Goal: Information Seeking & Learning: Learn about a topic

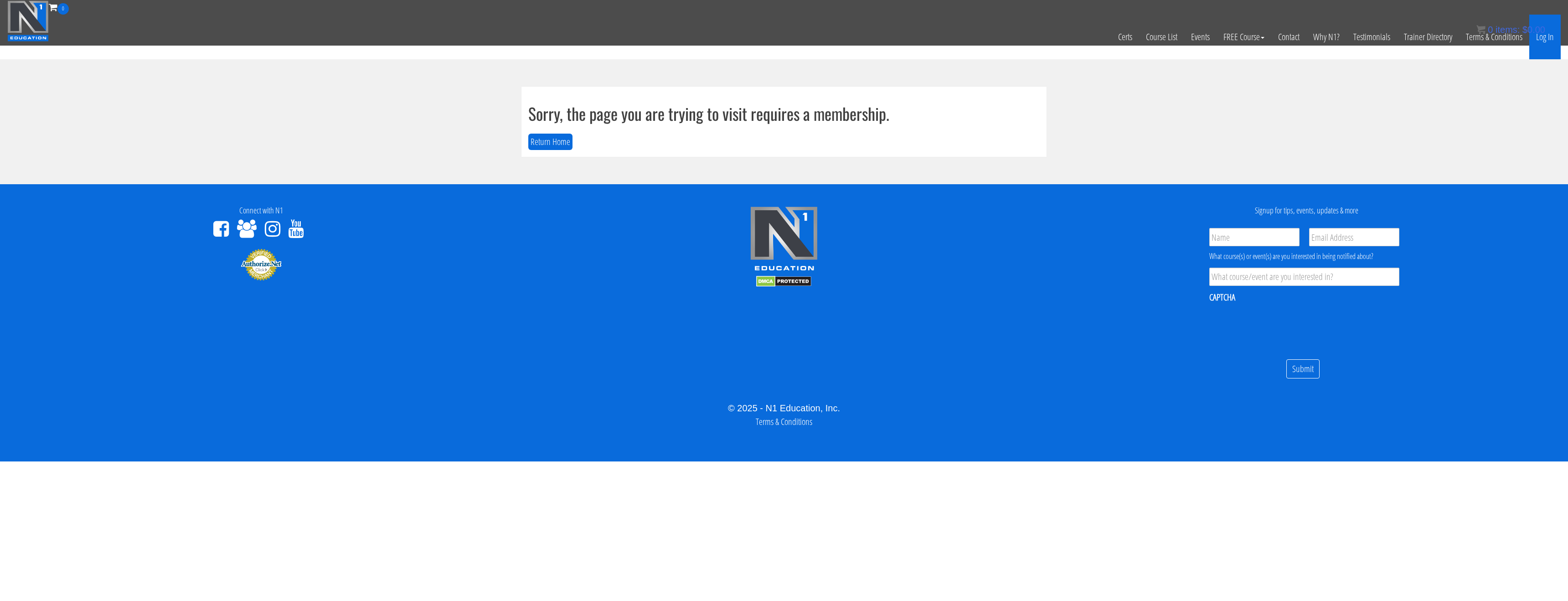
click at [1544, 41] on link "Log In" at bounding box center [1545, 37] width 31 height 45
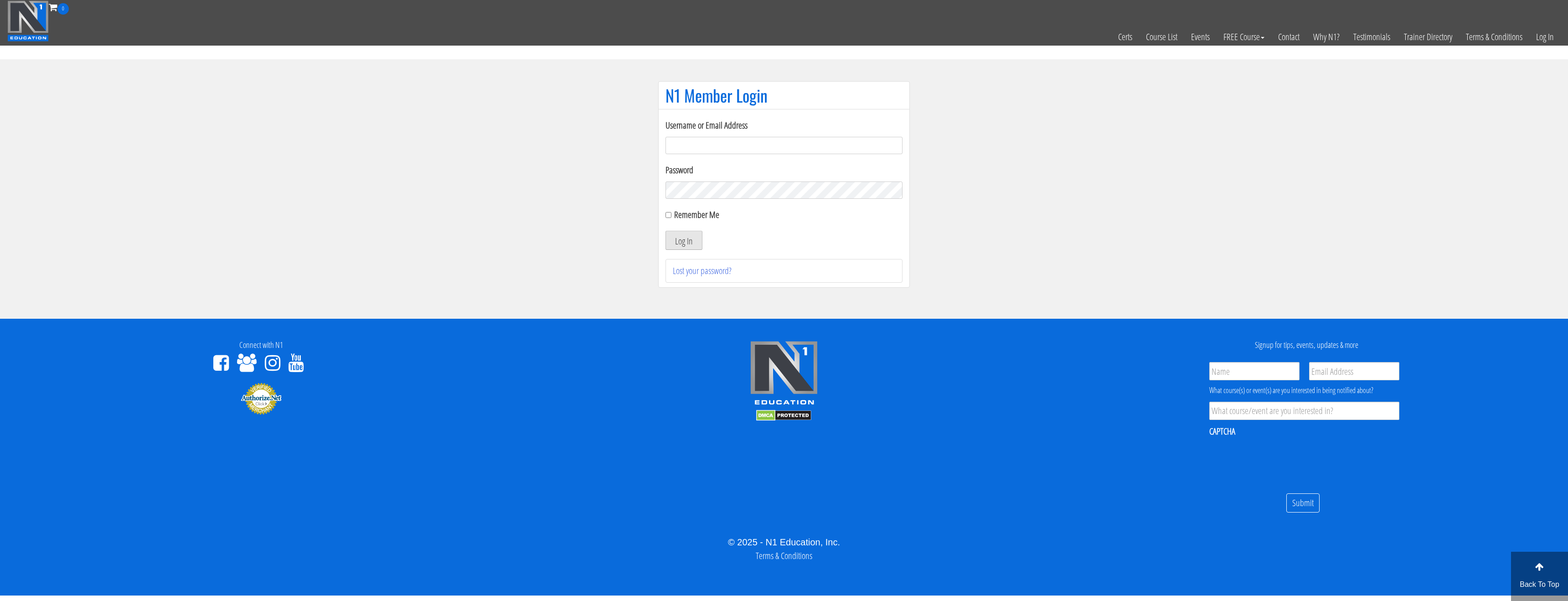
type input "[EMAIL_ADDRESS][DOMAIN_NAME]"
click at [677, 237] on button "Log In" at bounding box center [683, 240] width 37 height 19
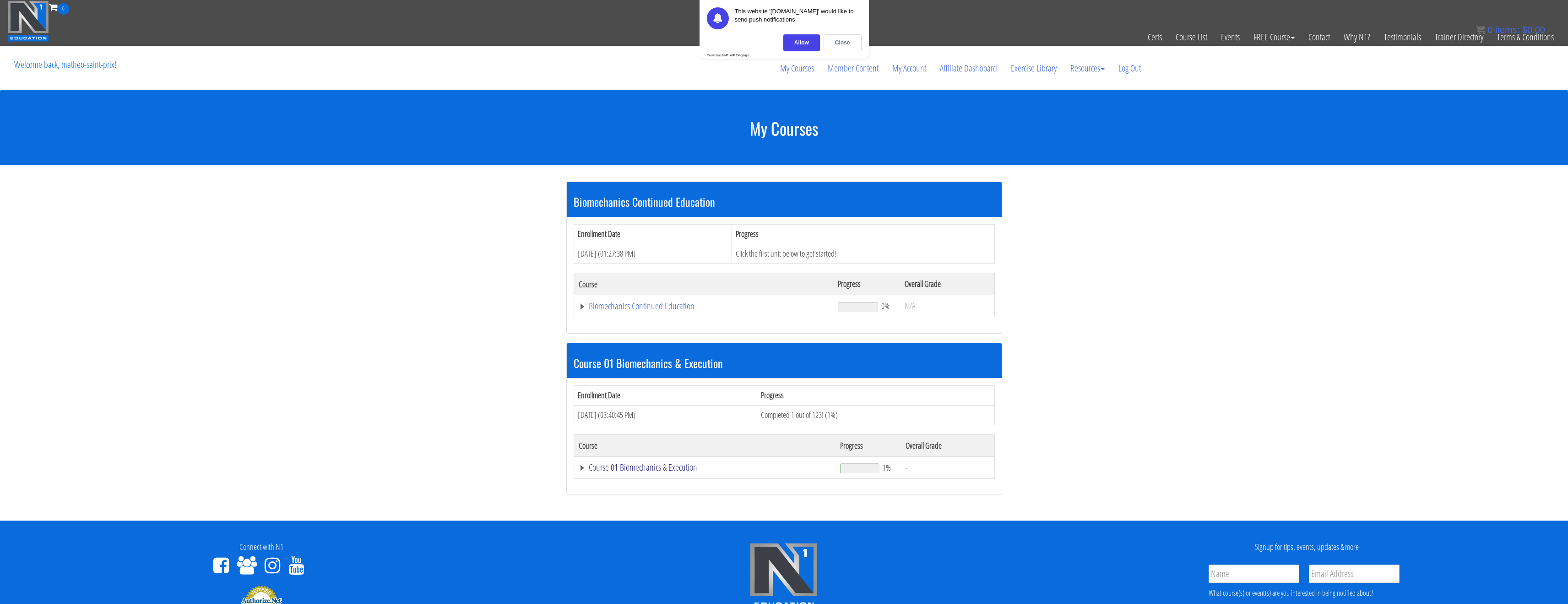
click at [645, 310] on link "Course 01 Biomechanics & Execution" at bounding box center [704, 306] width 250 height 9
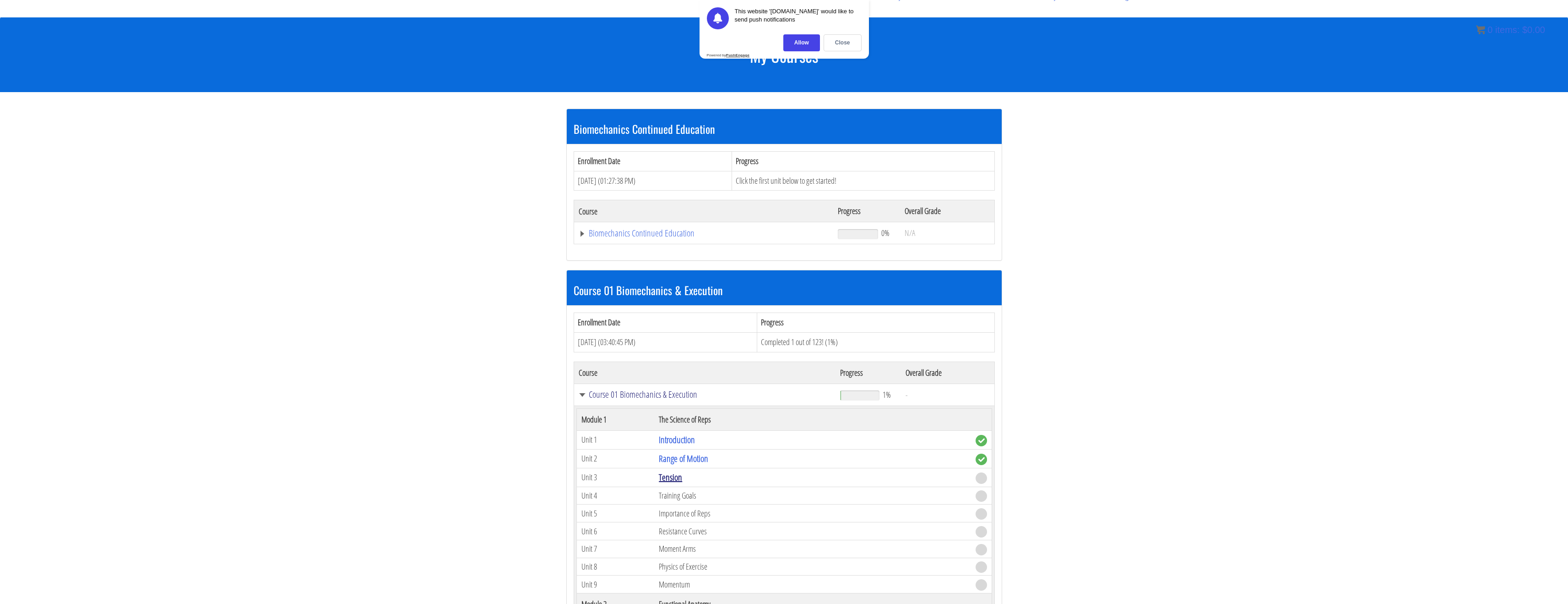
scroll to position [107, 0]
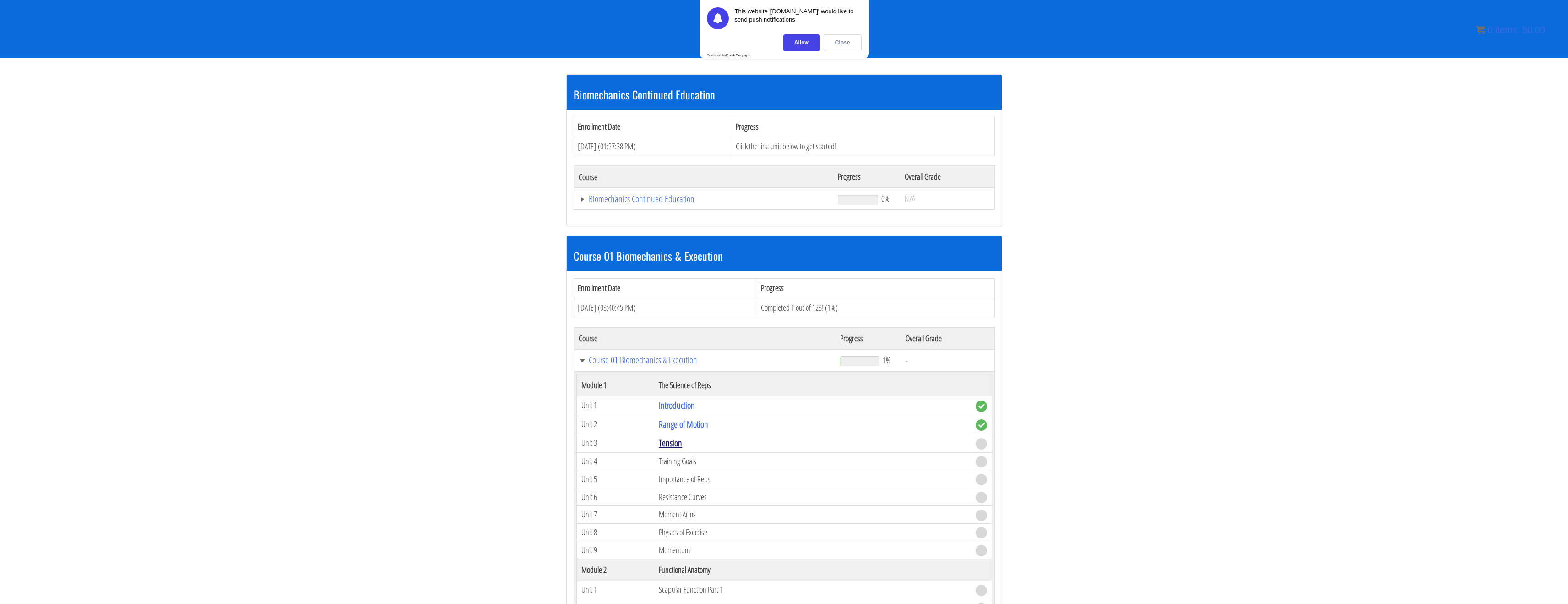
click at [665, 446] on link "Tension" at bounding box center [671, 443] width 24 height 13
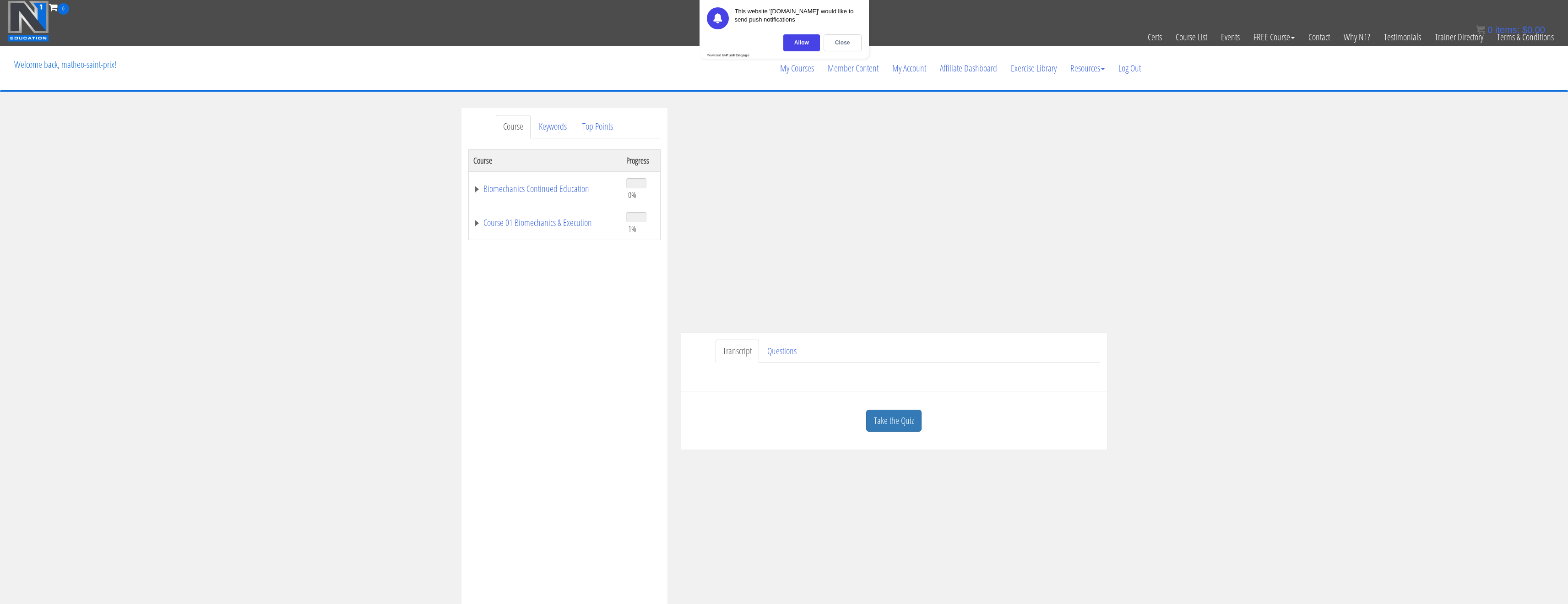
click at [1207, 268] on div "Course Keywords Top Points Course Progress Biomechanics Continued Education 0% …" at bounding box center [784, 366] width 1568 height 517
click at [1264, 254] on div "Course Keywords Top Points Course Progress Biomechanics Continued Education 0% …" at bounding box center [784, 366] width 1568 height 517
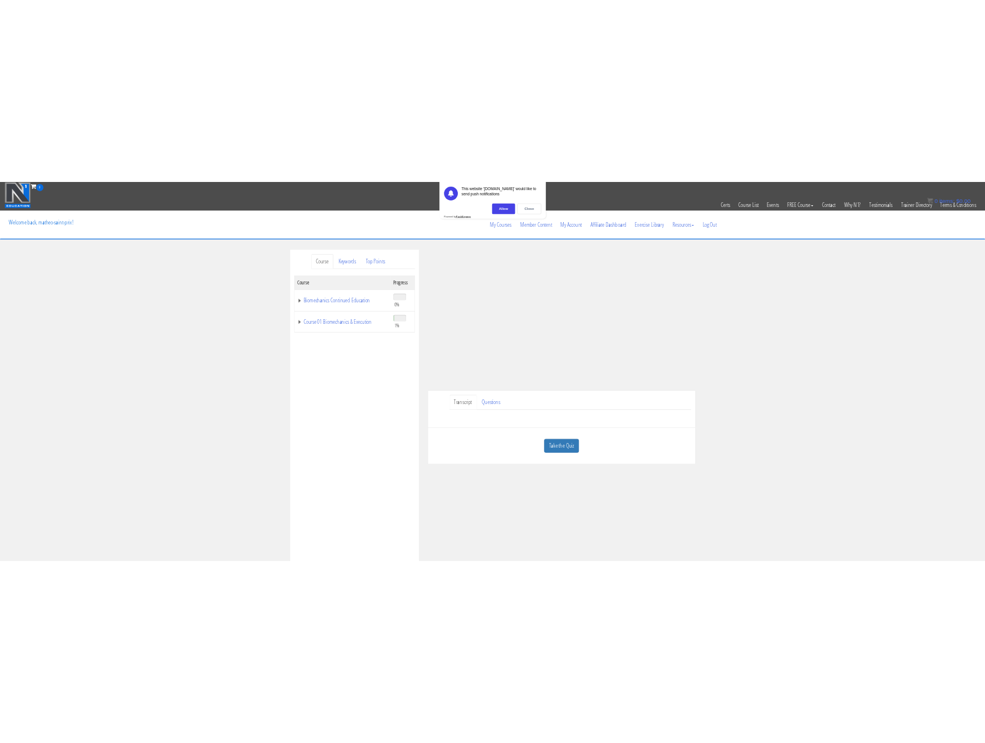
scroll to position [1, 0]
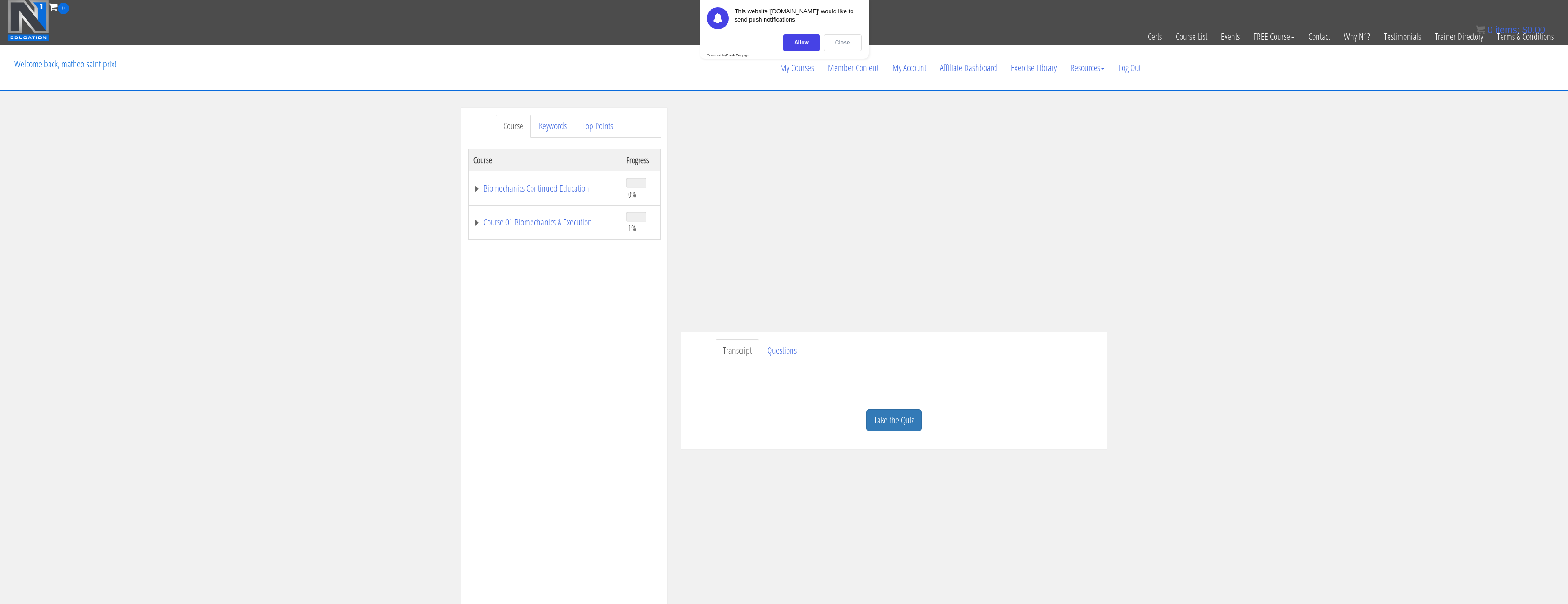
click at [843, 46] on div "Close" at bounding box center [842, 43] width 38 height 17
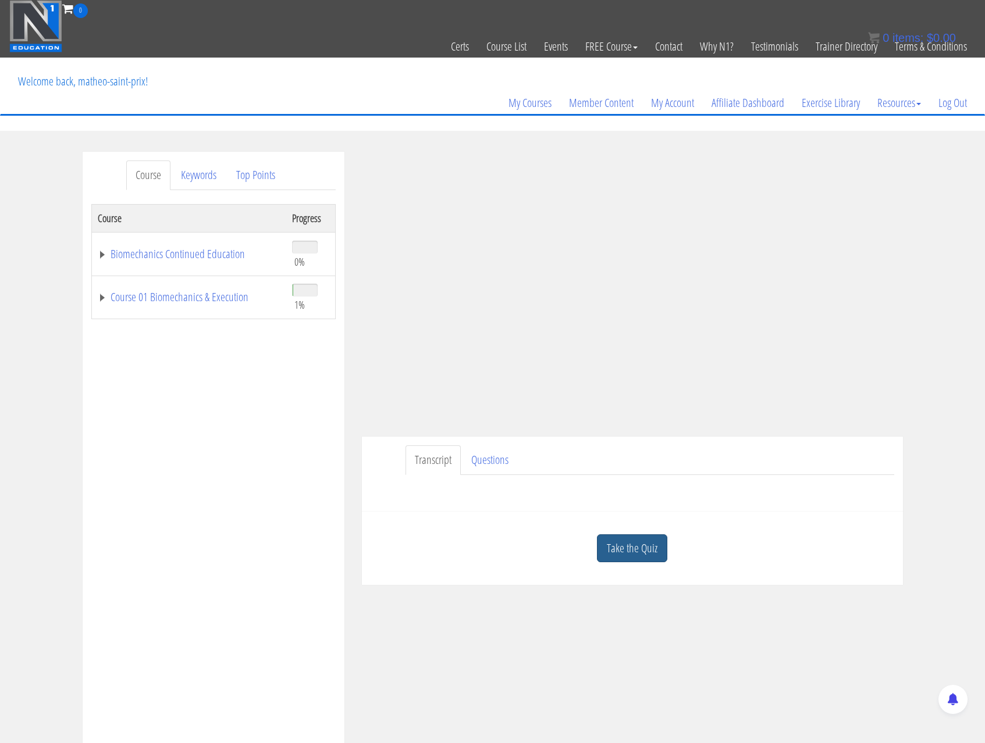
click at [640, 542] on link "Take the Quiz" at bounding box center [632, 549] width 70 height 29
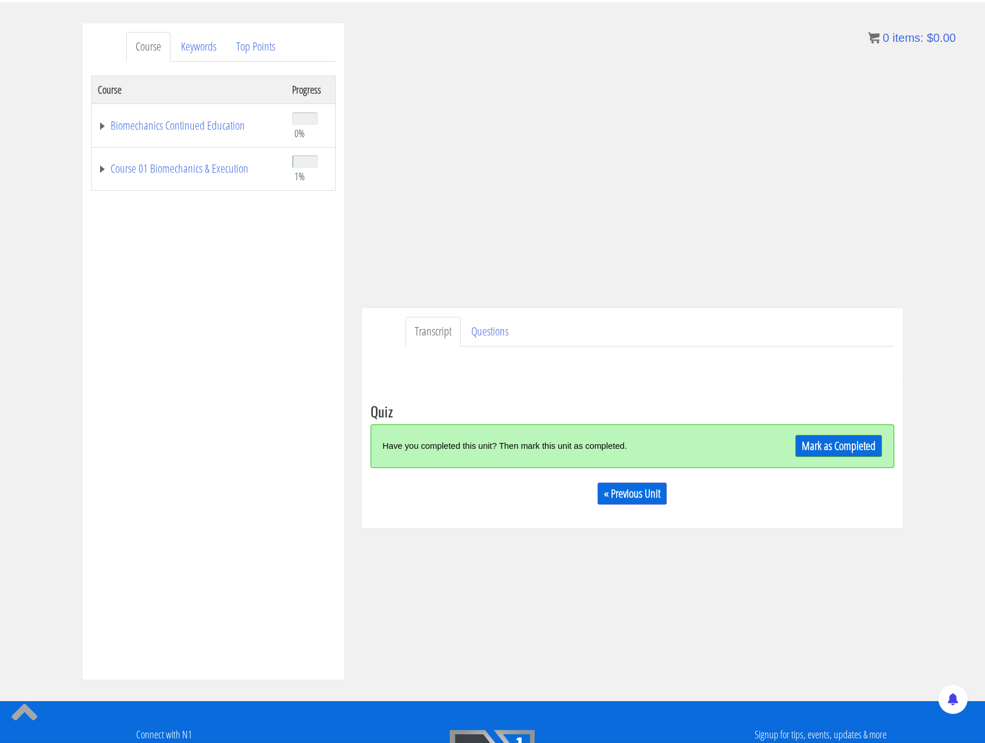
scroll to position [137, 0]
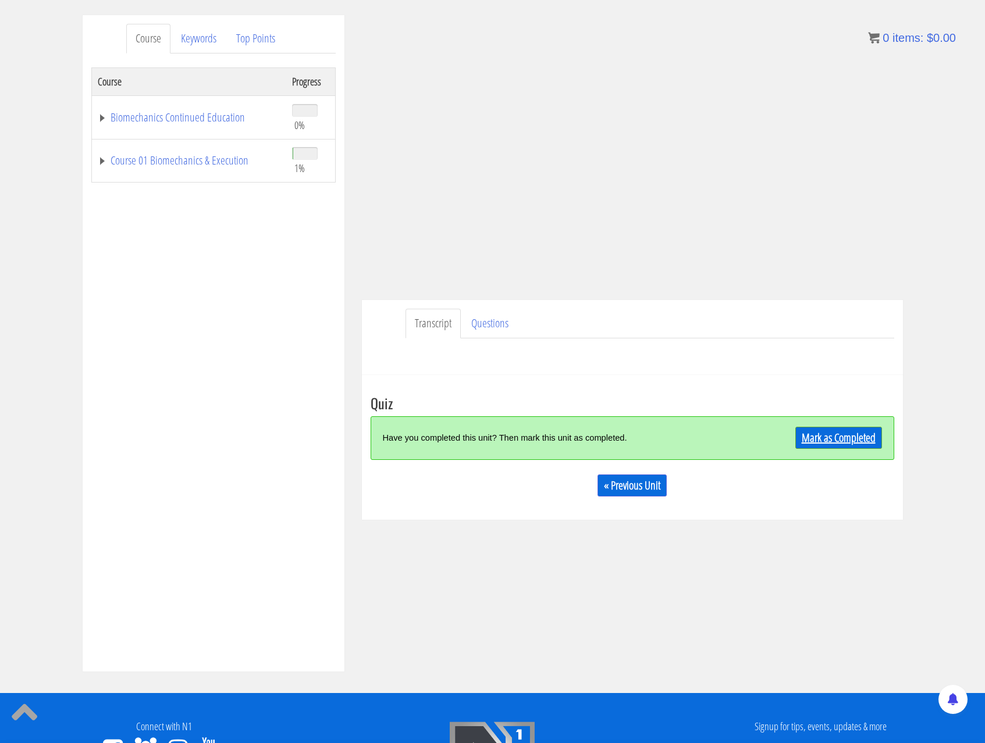
click at [829, 438] on link "Mark as Completed" at bounding box center [838, 438] width 87 height 22
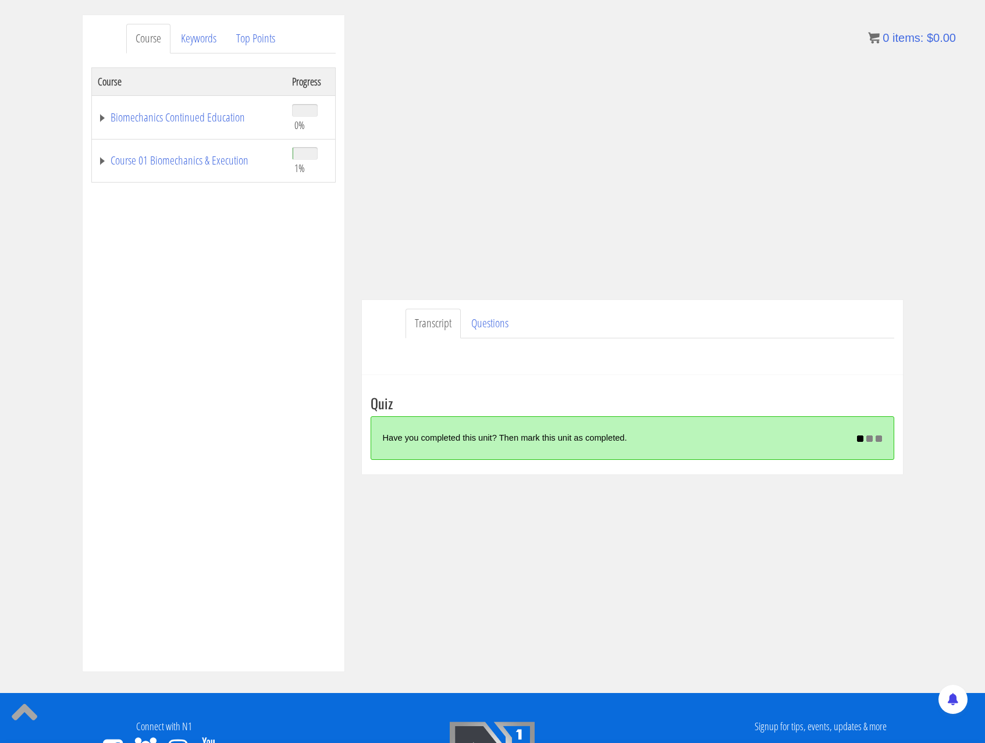
scroll to position [79, 0]
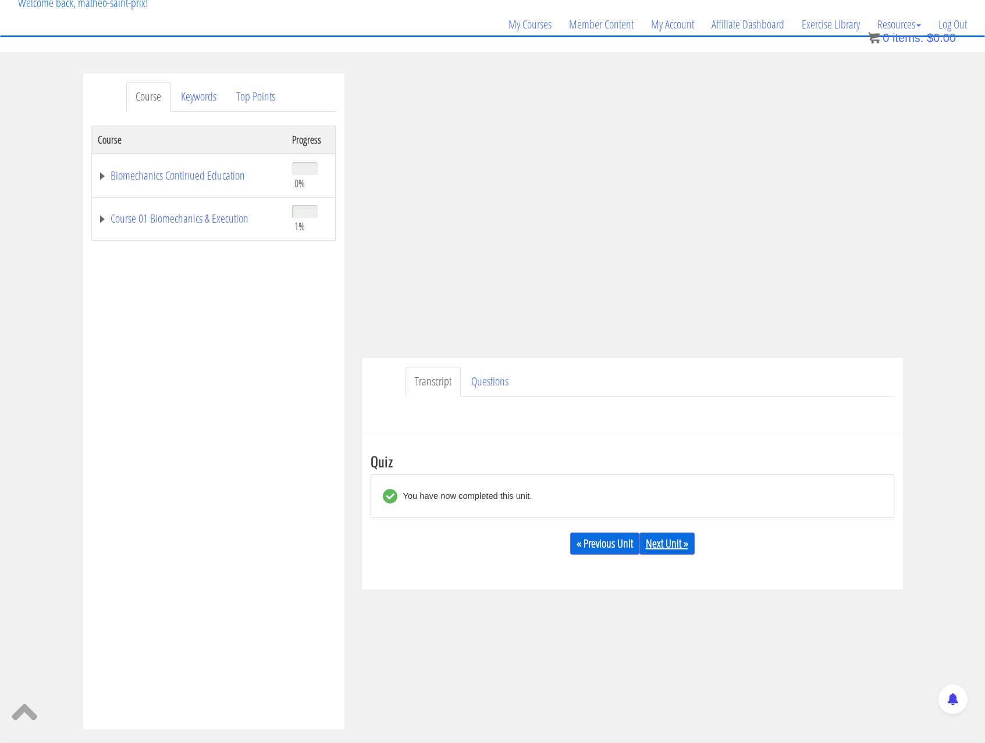
click at [678, 547] on link "Next Unit »" at bounding box center [666, 544] width 55 height 22
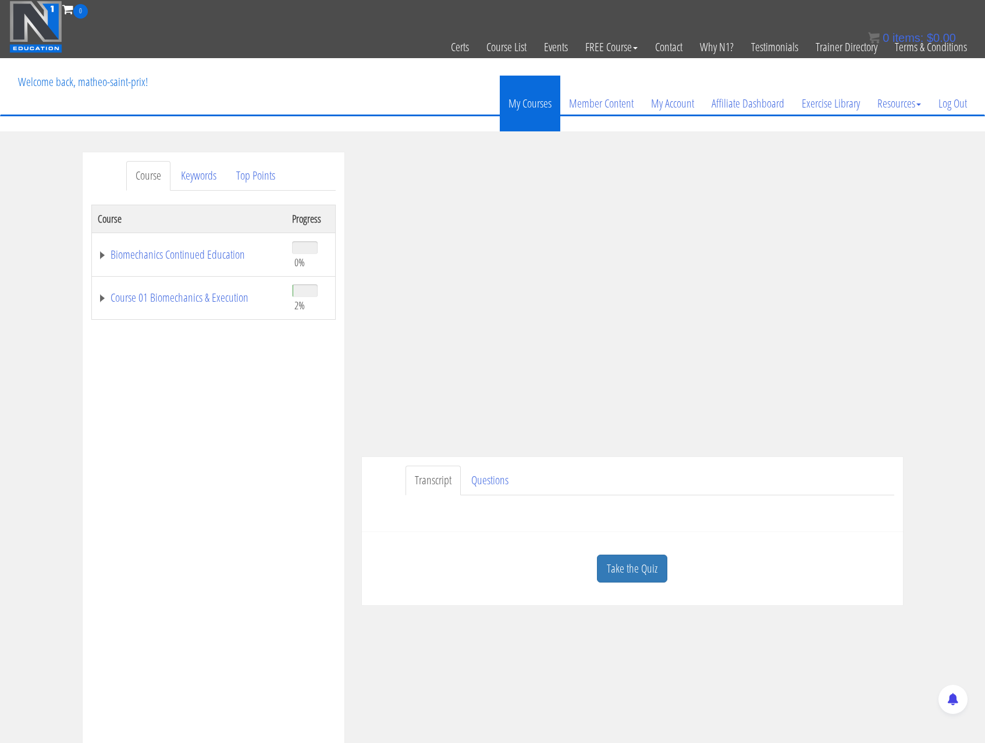
click at [535, 111] on link "My Courses" at bounding box center [530, 104] width 60 height 56
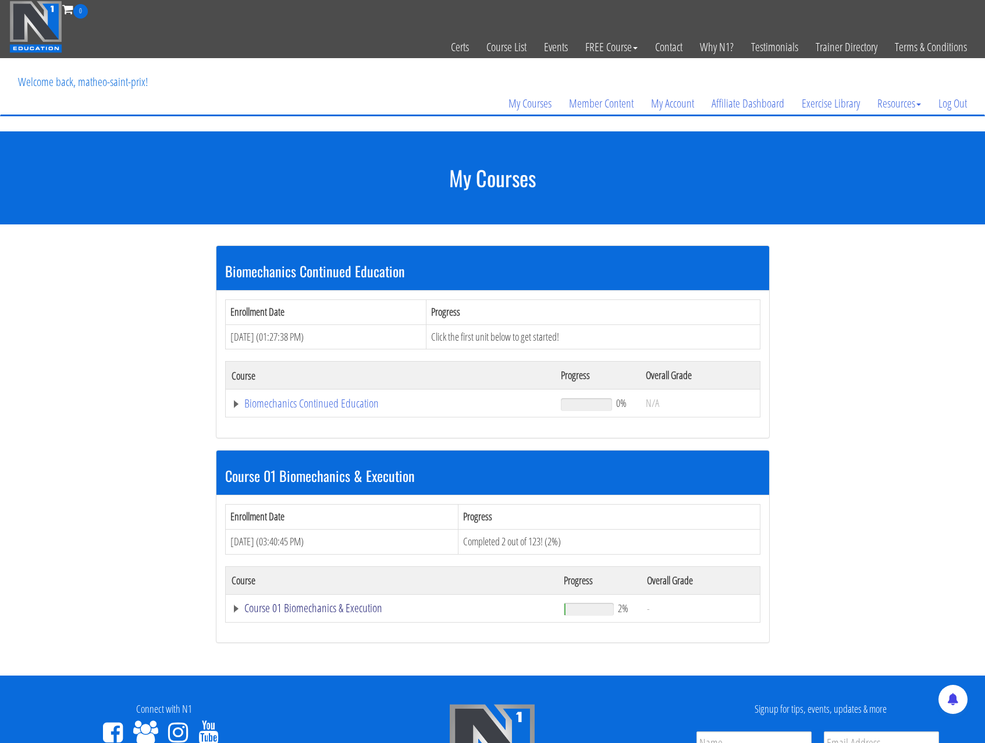
click at [298, 410] on link "Course 01 Biomechanics & Execution" at bounding box center [391, 404] width 318 height 12
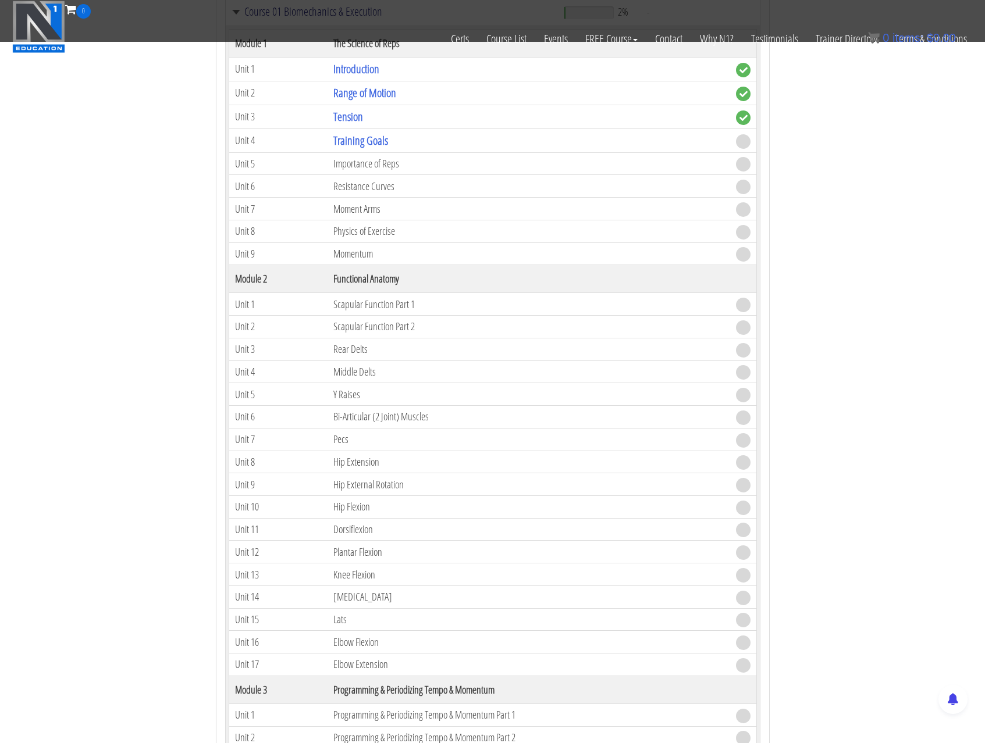
scroll to position [496, 0]
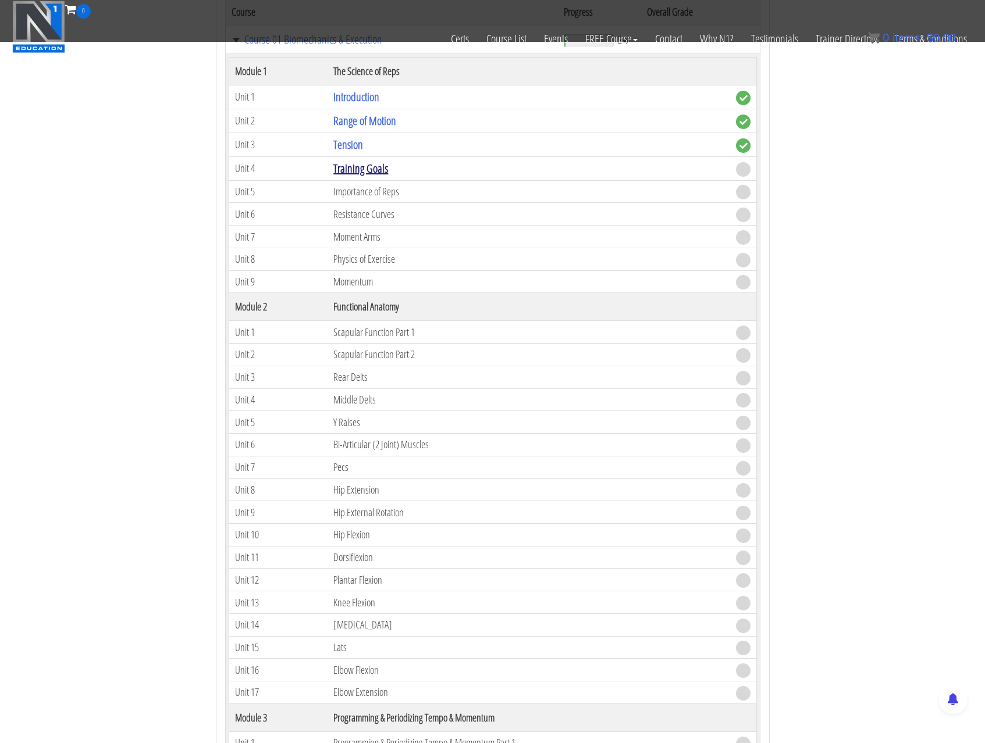
click at [365, 163] on link "Training Goals" at bounding box center [360, 169] width 55 height 16
